Goal: Task Accomplishment & Management: Use online tool/utility

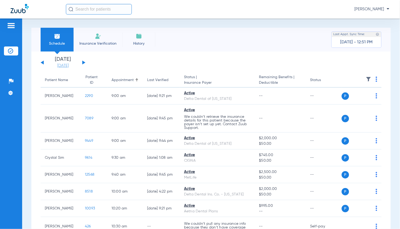
click at [61, 66] on link "[DATE]" at bounding box center [63, 65] width 32 height 5
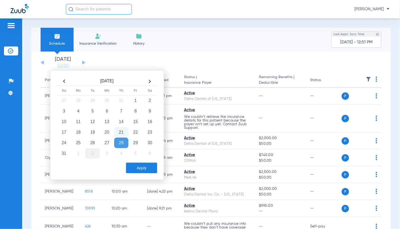
click at [93, 152] on td "2" at bounding box center [92, 153] width 14 height 11
click at [136, 166] on button "Apply" at bounding box center [141, 167] width 31 height 11
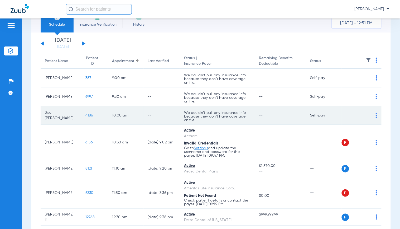
scroll to position [29, 0]
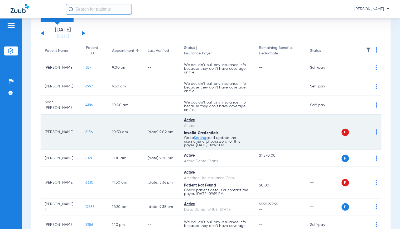
click at [85, 130] on span "6156" at bounding box center [88, 132] width 7 height 4
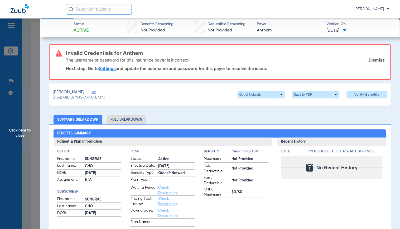
click at [91, 91] on span "Edit" at bounding box center [93, 92] width 5 height 5
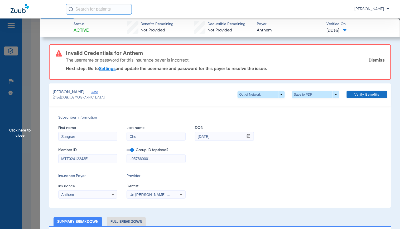
click at [350, 96] on span at bounding box center [367, 94] width 41 height 13
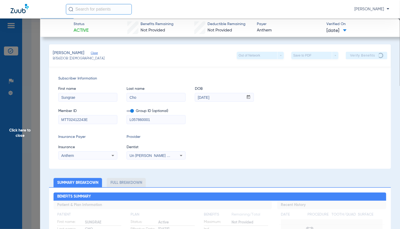
click at [263, 143] on div "Insurance Payer Insurance Anthem Provider Dentist Un Hye Kwon D.d.s. 1538171780" at bounding box center [219, 146] width 323 height 25
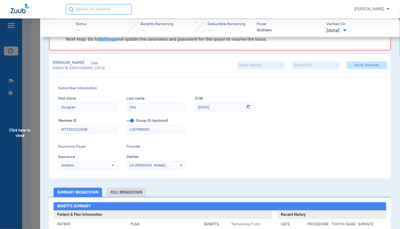
click at [100, 166] on div "Anthem" at bounding box center [82, 165] width 42 height 4
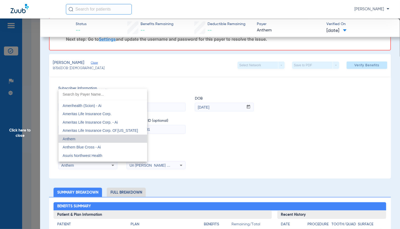
scroll to position [192, 0]
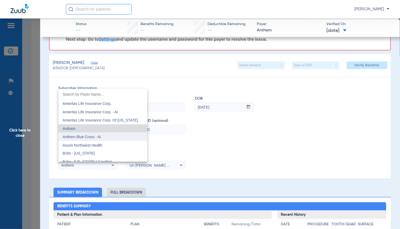
click at [111, 139] on mat-option "Anthem Blue Cross - Ai" at bounding box center [103, 136] width 89 height 8
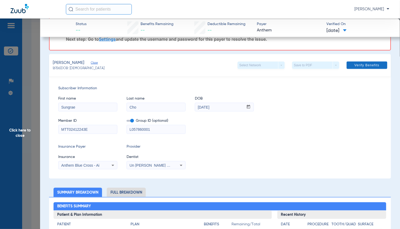
click at [375, 62] on span at bounding box center [367, 65] width 41 height 13
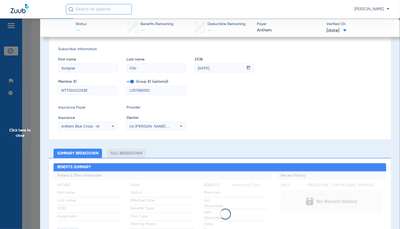
scroll to position [0, 0]
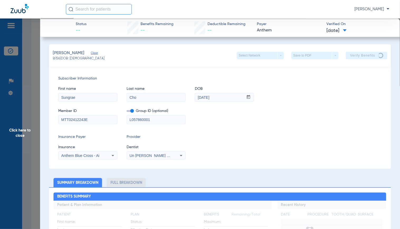
click at [239, 133] on div "Subscriber Information First name Sungrae Last name Cho DOB mm / dd / yyyy 05/0…" at bounding box center [220, 117] width 342 height 102
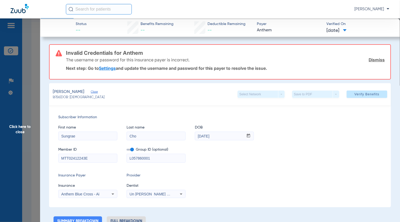
click at [11, 122] on span "Click here to close" at bounding box center [20, 129] width 40 height 222
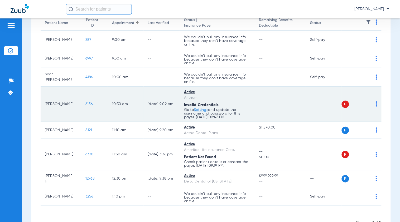
scroll to position [75, 0]
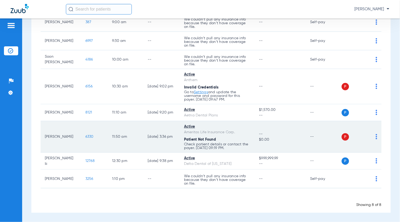
click at [85, 137] on span "6330" at bounding box center [89, 137] width 8 height 4
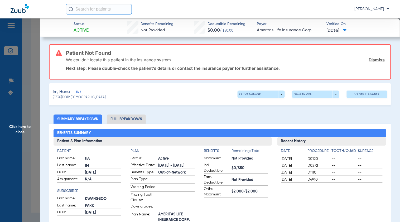
click at [77, 90] on span "Edit" at bounding box center [78, 92] width 5 height 5
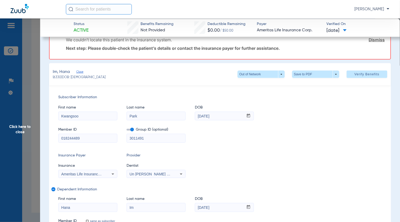
scroll to position [29, 0]
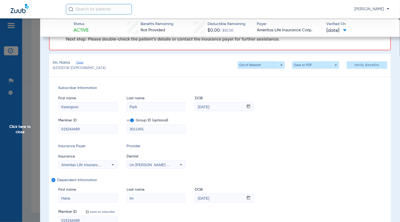
click at [142, 129] on input "3011491" at bounding box center [156, 129] width 59 height 8
type input "301149-1"
click at [108, 162] on div "Ameritas Life Insurance Corp." at bounding box center [88, 165] width 59 height 6
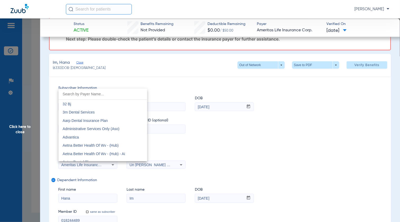
scroll to position [138, 0]
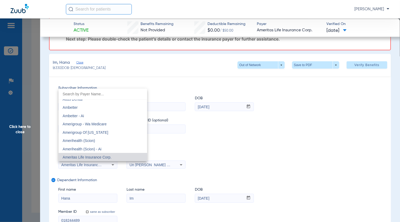
click at [276, 136] on div at bounding box center [200, 111] width 400 height 222
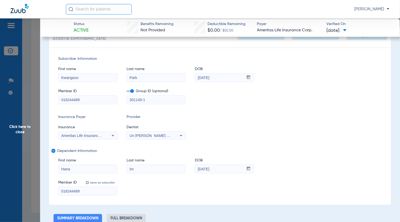
scroll to position [29, 0]
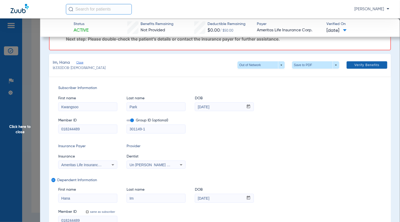
click at [357, 62] on span at bounding box center [367, 65] width 41 height 13
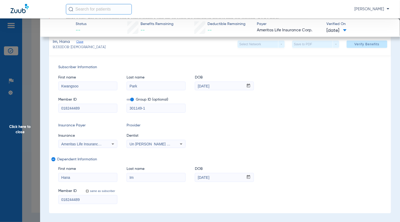
scroll to position [59, 0]
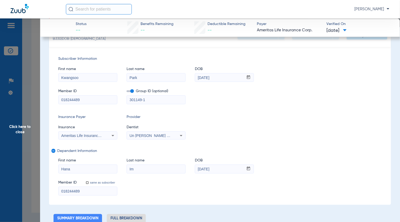
click at [113, 137] on icon at bounding box center [113, 136] width 6 height 6
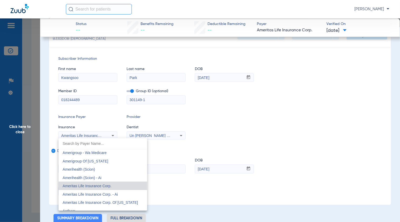
scroll to position [167, 0]
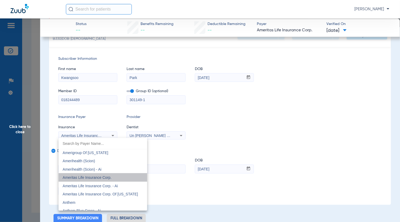
click at [103, 178] on span "Ameritas Life Insurance Corp." at bounding box center [87, 178] width 49 height 4
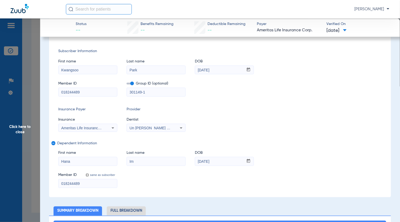
scroll to position [117, 0]
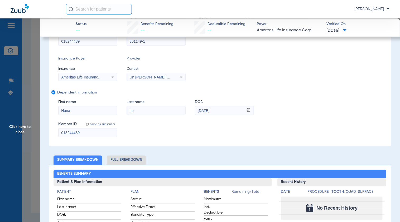
click at [66, 109] on input "Hana" at bounding box center [88, 110] width 59 height 8
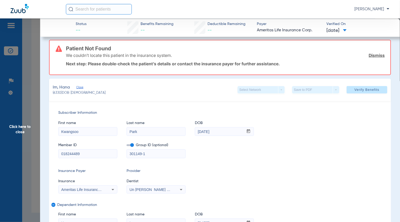
scroll to position [0, 0]
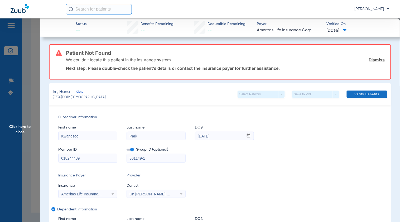
type input "Ha na"
drag, startPoint x: 368, startPoint y: 94, endPoint x: 358, endPoint y: 96, distance: 10.7
click at [368, 94] on span "Verify Benefits" at bounding box center [367, 94] width 25 height 4
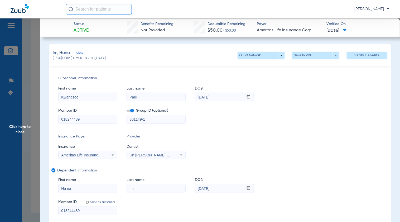
click at [18, 121] on span "Click here to close" at bounding box center [20, 129] width 40 height 222
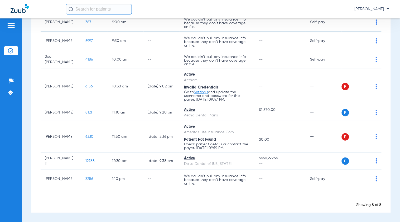
click at [293, 206] on div "Showing 8 of 8" at bounding box center [211, 204] width 341 height 5
click at [285, 202] on app-loading-indicator "Loading" at bounding box center [211, 199] width 341 height 7
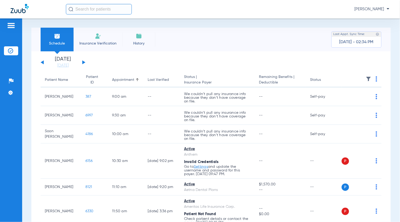
click at [70, 69] on div "Tuesday 06-17-2025 Wednesday 06-18-2025 Thursday 06-19-2025 Friday 06-20-2025 S…" at bounding box center [210, 169] width 359 height 236
click at [70, 66] on link "[DATE]" at bounding box center [63, 65] width 32 height 5
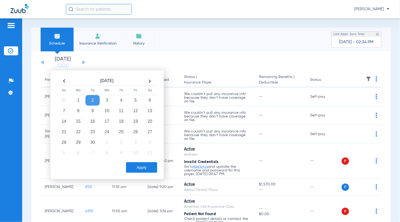
drag, startPoint x: 66, startPoint y: 81, endPoint x: 72, endPoint y: 93, distance: 13.6
click at [66, 81] on th at bounding box center [64, 81] width 14 height 8
click at [135, 128] on td "22" at bounding box center [135, 132] width 14 height 11
click at [137, 169] on button "Apply" at bounding box center [141, 167] width 31 height 11
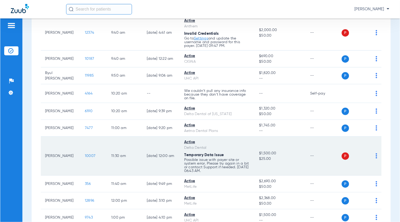
scroll to position [146, 0]
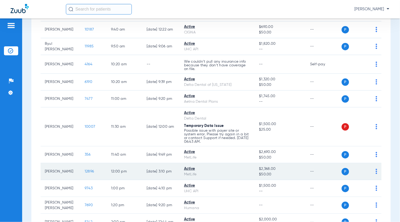
click at [85, 170] on span "12896" at bounding box center [89, 172] width 9 height 4
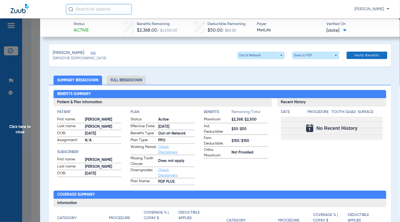
click at [355, 57] on button "Verify Benefits" at bounding box center [367, 55] width 41 height 7
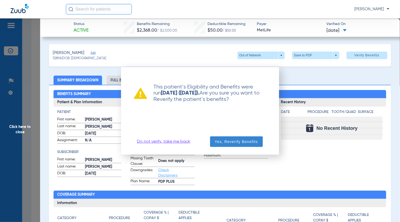
click at [237, 143] on span "Yes, Reverify Benefits" at bounding box center [236, 141] width 43 height 5
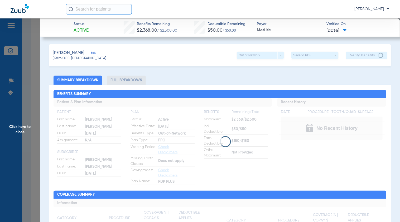
click at [165, 148] on app-loading-indicator at bounding box center [220, 141] width 333 height 87
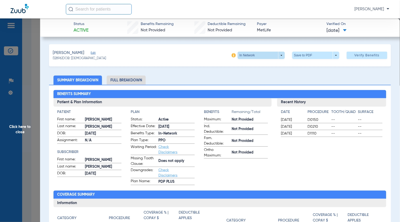
click at [259, 52] on span at bounding box center [261, 55] width 13 height 13
click at [297, 62] on div "In Network" at bounding box center [278, 65] width 89 height 12
click at [91, 52] on div at bounding box center [200, 111] width 400 height 222
click at [93, 51] on span "Edit" at bounding box center [93, 53] width 5 height 5
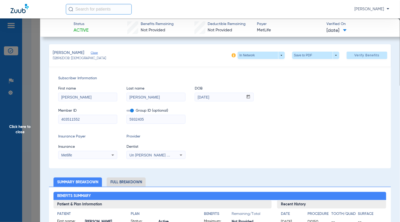
click at [203, 98] on input "[DATE]" at bounding box center [219, 97] width 49 height 8
type input "[DATE]"
click at [367, 53] on span at bounding box center [367, 55] width 41 height 13
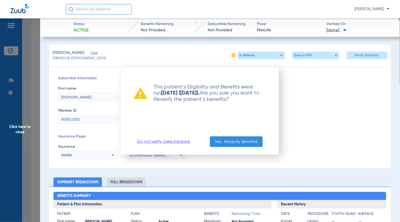
drag, startPoint x: 225, startPoint y: 142, endPoint x: 122, endPoint y: 2, distance: 174.0
click at [225, 142] on span "Yes, Reverify Benefits" at bounding box center [236, 141] width 43 height 5
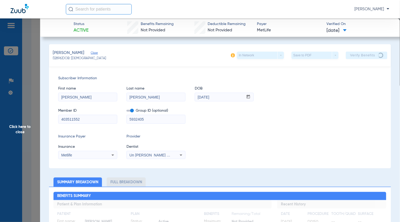
click at [280, 128] on div "Subscriber Information First name [PERSON_NAME] Last name [PERSON_NAME] mm / dd…" at bounding box center [220, 117] width 342 height 102
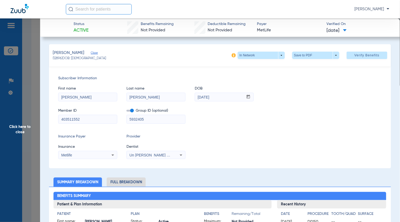
click at [278, 138] on div "Insurance Payer Insurance Metlife Provider Dentist Un [PERSON_NAME] D.d.s. 1538…" at bounding box center [220, 146] width 324 height 25
click at [271, 93] on div "First name [PERSON_NAME] Last name [PERSON_NAME] mm / dd / yyyy [DATE]" at bounding box center [220, 91] width 324 height 20
click at [144, 157] on div "Un [PERSON_NAME] D.d.s. 1538171780" at bounding box center [156, 155] width 59 height 6
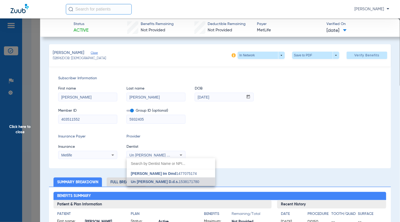
click at [300, 113] on div at bounding box center [200, 111] width 400 height 222
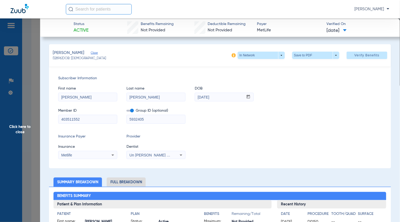
click at [99, 155] on div "Metlife" at bounding box center [82, 155] width 42 height 4
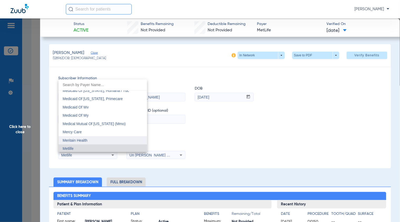
scroll to position [2607, 0]
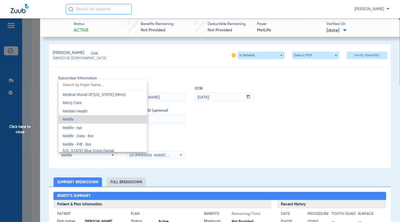
drag, startPoint x: 98, startPoint y: 128, endPoint x: 135, endPoint y: 125, distance: 37.8
click at [98, 129] on mat-option "Metlife - Api" at bounding box center [103, 128] width 89 height 8
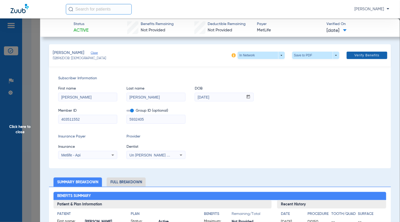
click at [355, 53] on span "Verify Benefits" at bounding box center [367, 55] width 25 height 4
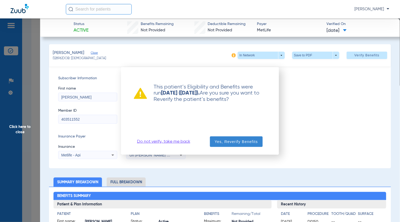
click at [242, 139] on span "button" at bounding box center [236, 141] width 53 height 13
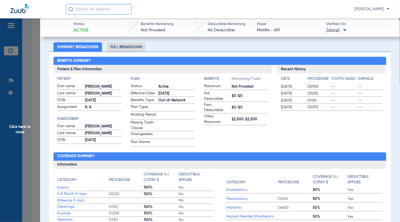
scroll to position [146, 0]
